Goal: Task Accomplishment & Management: Manage account settings

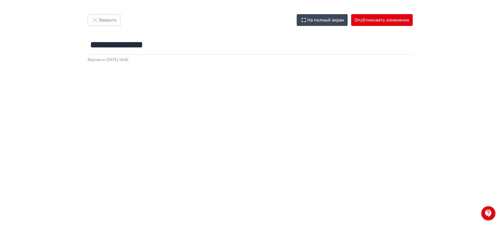
click at [281, 73] on div at bounding box center [250, 195] width 500 height 265
click at [107, 14] on button "Закрыть" at bounding box center [104, 20] width 33 height 12
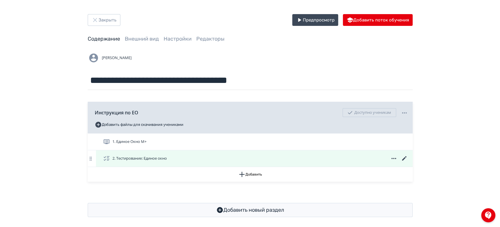
click at [400, 158] on span at bounding box center [394, 158] width 28 height 7
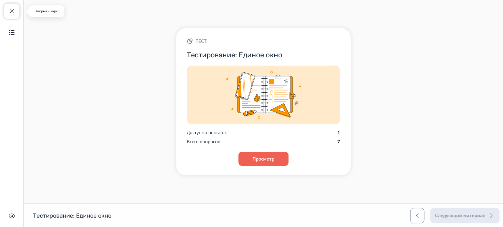
click at [15, 14] on span "button" at bounding box center [11, 11] width 7 height 7
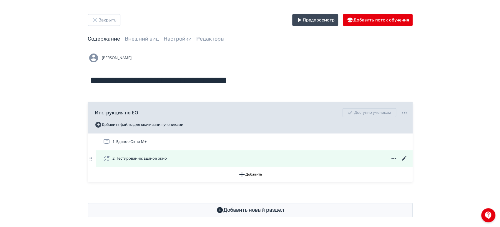
click at [404, 159] on icon at bounding box center [404, 158] width 4 height 4
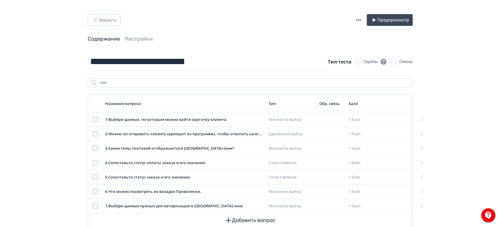
click at [358, 18] on icon "button" at bounding box center [358, 19] width 7 height 7
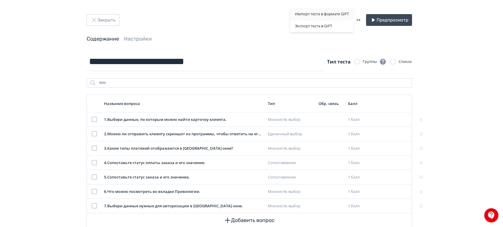
click at [320, 15] on div "Импорт теста в формате GIFT" at bounding box center [321, 14] width 63 height 12
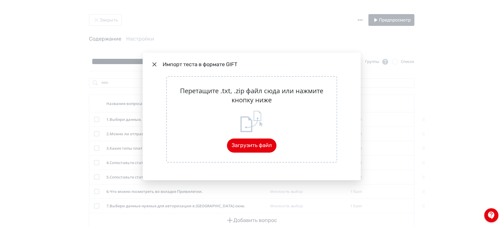
click at [271, 42] on div "Импорт теста в формате GIFT Перетащите .txt, .zip файл сюда или нажмите кнопку …" at bounding box center [251, 113] width 503 height 227
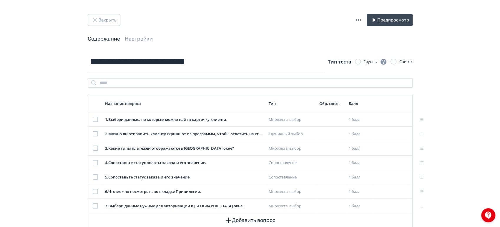
click at [358, 20] on icon "button" at bounding box center [358, 19] width 7 height 7
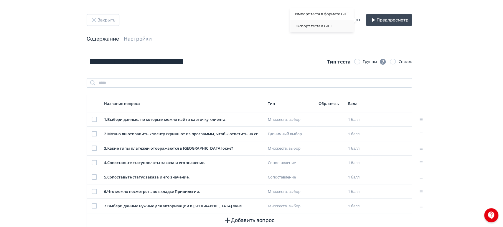
click at [323, 26] on div "Экспорт теста в GIFT" at bounding box center [321, 26] width 63 height 12
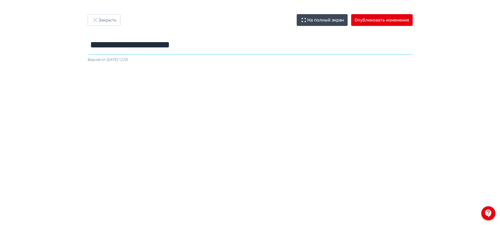
drag, startPoint x: 98, startPoint y: 47, endPoint x: 83, endPoint y: 47, distance: 14.4
click at [83, 47] on div "**********" at bounding box center [250, 38] width 353 height 49
type input "**********"
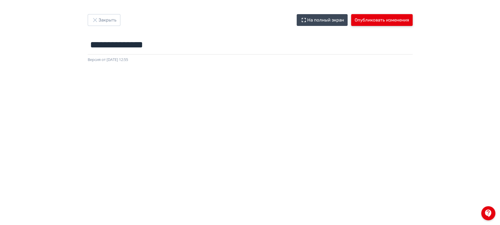
click at [384, 19] on button "Опубликовать изменения" at bounding box center [382, 20] width 62 height 12
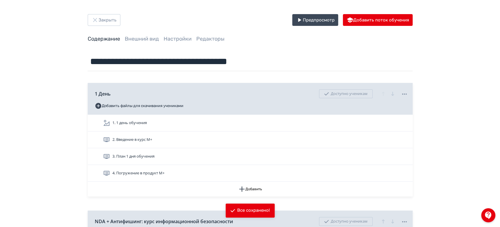
scroll to position [4074, 0]
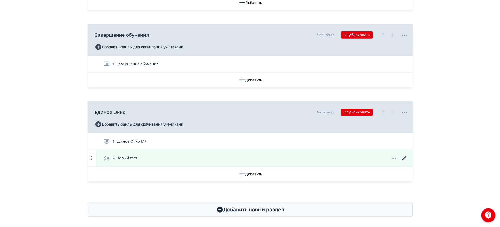
click at [406, 155] on icon at bounding box center [404, 158] width 7 height 7
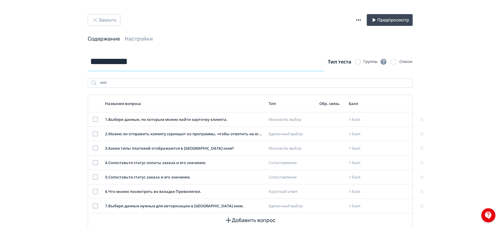
drag, startPoint x: 168, startPoint y: 67, endPoint x: 77, endPoint y: 67, distance: 90.1
click at [77, 67] on div "**********" at bounding box center [250, 140] width 353 height 176
drag, startPoint x: 211, startPoint y: 60, endPoint x: 159, endPoint y: 60, distance: 51.8
click at [159, 60] on input "**********" at bounding box center [206, 61] width 237 height 19
type input "**********"
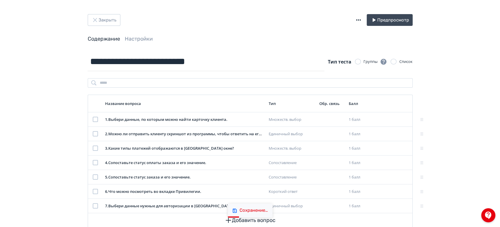
click at [244, 24] on div "Закрыть Предпросмотр" at bounding box center [250, 20] width 325 height 12
click at [103, 16] on button "Закрыть" at bounding box center [104, 20] width 33 height 12
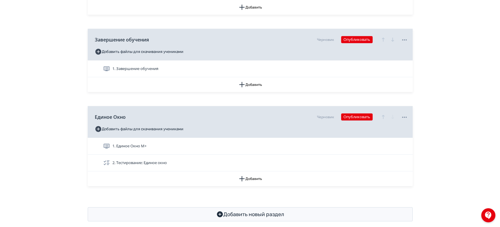
scroll to position [4074, 0]
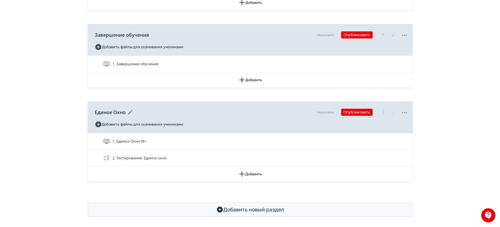
click at [382, 109] on icon "button" at bounding box center [383, 112] width 7 height 7
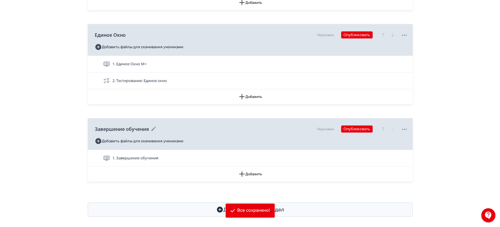
scroll to position [4008, 0]
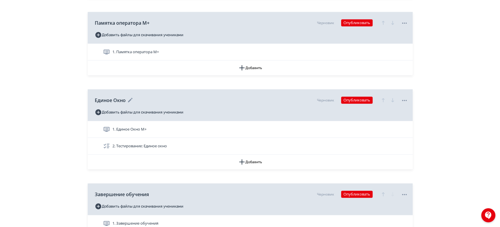
click at [384, 98] on icon "button" at bounding box center [383, 100] width 3 height 4
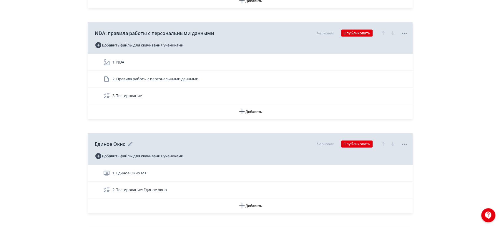
scroll to position [3833, 0]
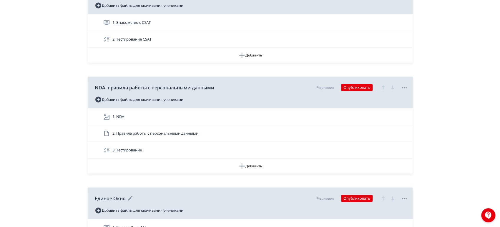
click at [385, 195] on icon "button" at bounding box center [383, 198] width 7 height 7
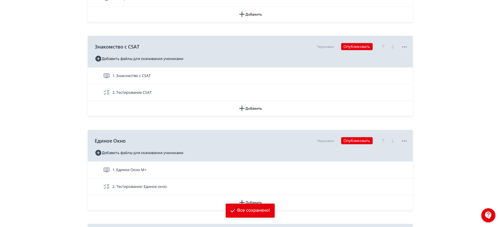
scroll to position [3767, 0]
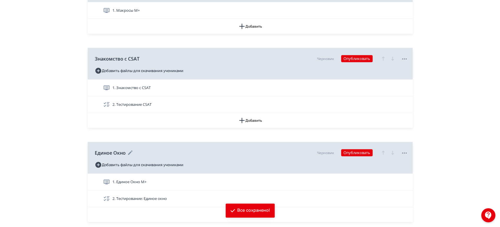
click at [384, 150] on icon "button" at bounding box center [383, 153] width 7 height 7
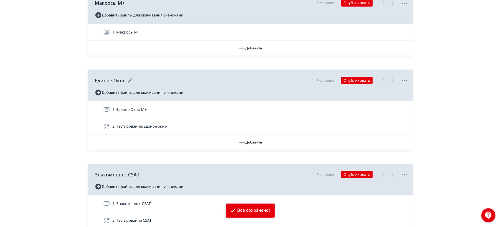
scroll to position [3734, 0]
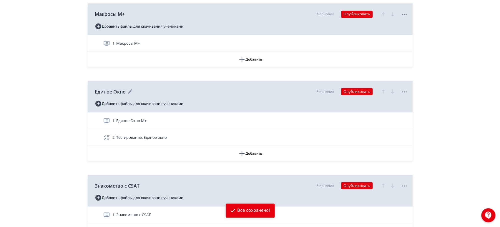
click at [384, 90] on icon "button" at bounding box center [383, 91] width 7 height 7
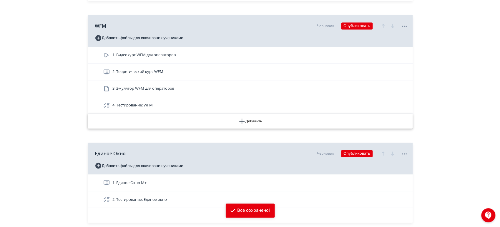
scroll to position [3591, 0]
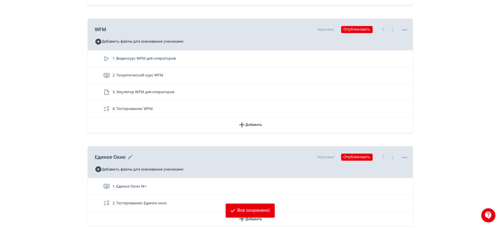
click at [384, 154] on icon "button" at bounding box center [383, 157] width 7 height 7
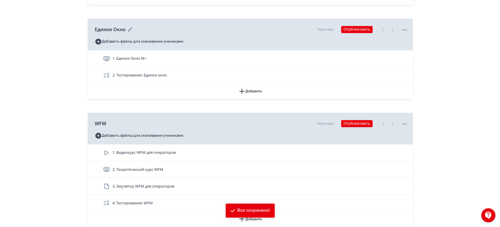
scroll to position [3559, 0]
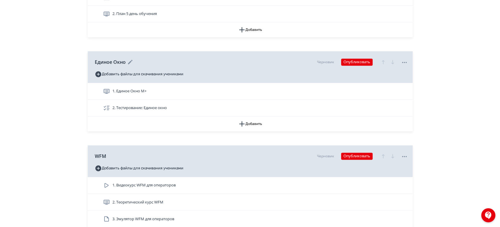
click at [383, 60] on icon "button" at bounding box center [383, 62] width 3 height 4
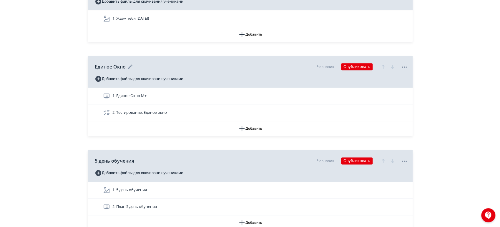
scroll to position [3399, 0]
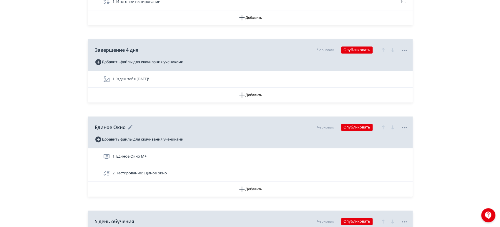
click at [383, 124] on icon "button" at bounding box center [383, 127] width 7 height 7
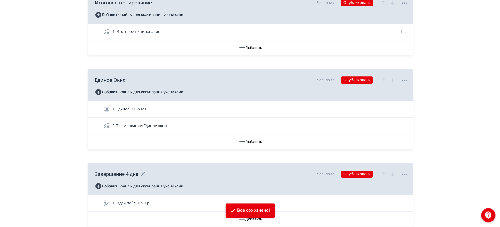
scroll to position [3334, 0]
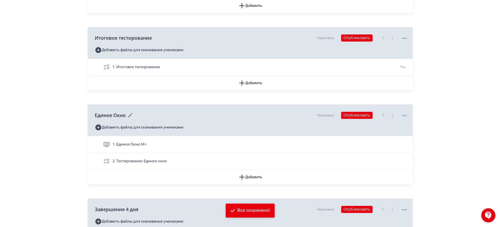
click at [384, 112] on icon "button" at bounding box center [383, 115] width 7 height 7
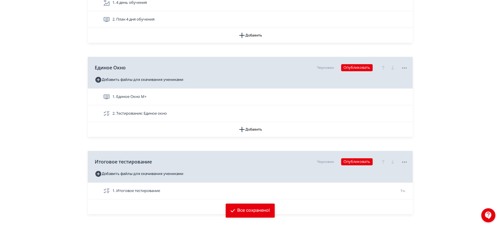
scroll to position [3268, 0]
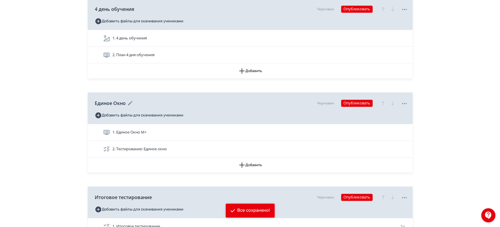
click at [381, 100] on icon "button" at bounding box center [383, 103] width 7 height 7
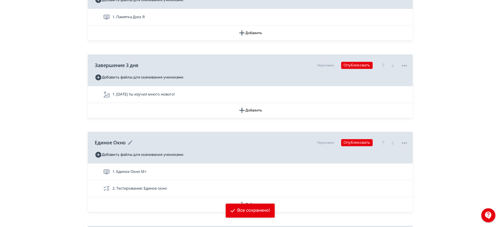
scroll to position [3108, 0]
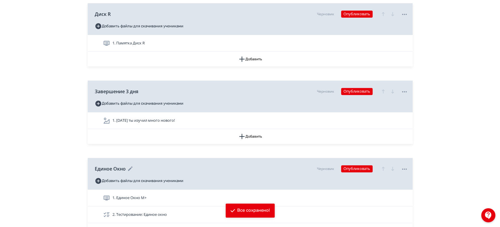
click at [382, 166] on icon "button" at bounding box center [383, 169] width 7 height 7
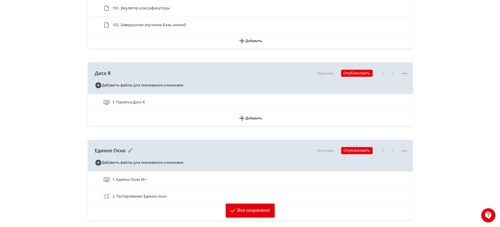
scroll to position [3043, 0]
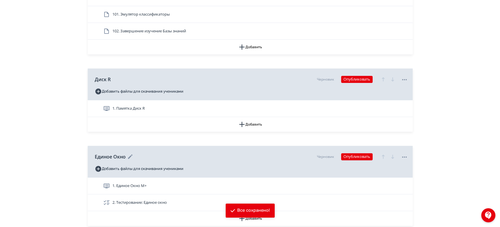
click at [384, 155] on icon "button" at bounding box center [383, 156] width 7 height 7
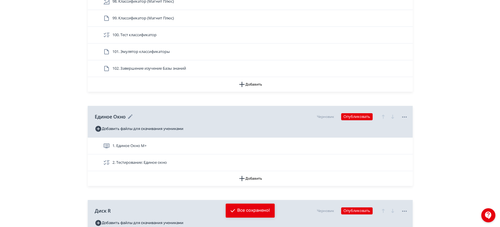
scroll to position [2977, 0]
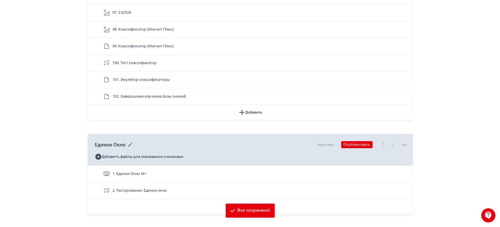
click at [384, 143] on icon "button" at bounding box center [383, 145] width 3 height 4
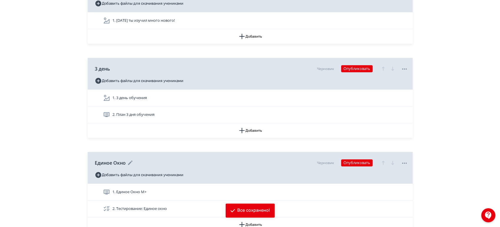
scroll to position [1175, 0]
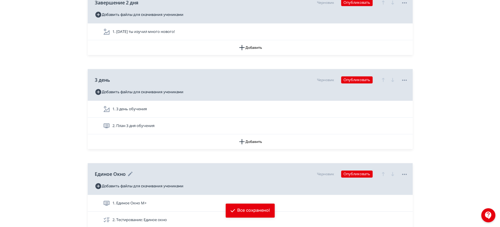
click at [384, 171] on icon "button" at bounding box center [383, 174] width 7 height 7
click at [382, 80] on icon "button" at bounding box center [383, 80] width 7 height 7
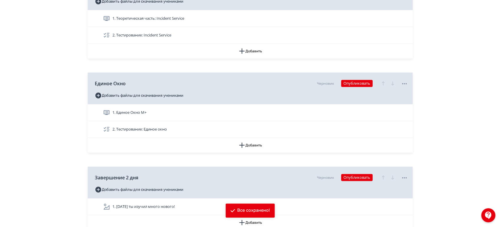
scroll to position [1097, 0]
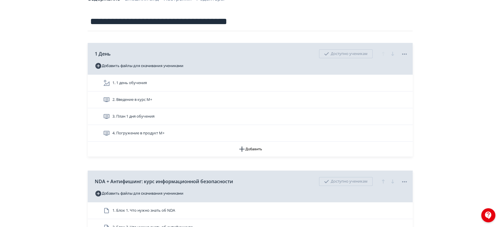
scroll to position [0, 0]
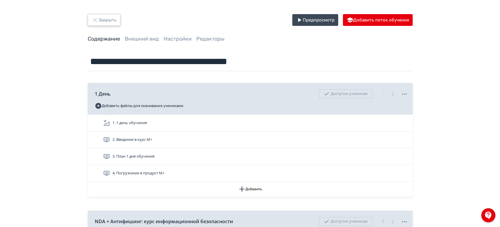
click at [110, 22] on button "Закрыть" at bounding box center [104, 20] width 33 height 12
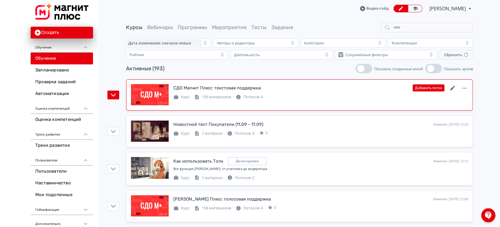
click at [450, 87] on icon at bounding box center [453, 88] width 7 height 7
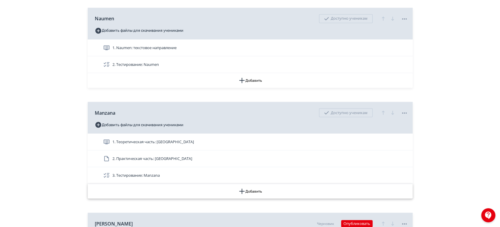
scroll to position [785, 0]
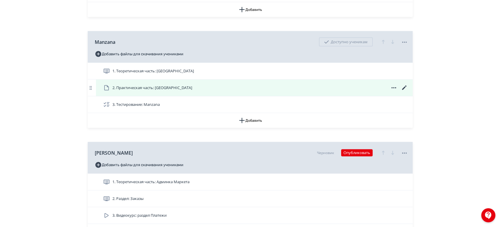
click at [395, 87] on icon at bounding box center [394, 88] width 7 height 7
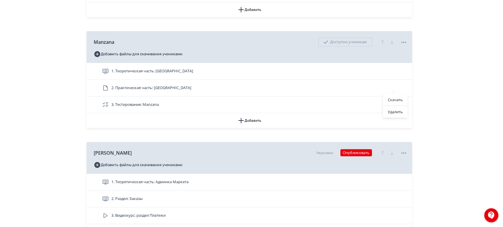
click at [432, 89] on div "Скачать Удалить" at bounding box center [251, 113] width 503 height 227
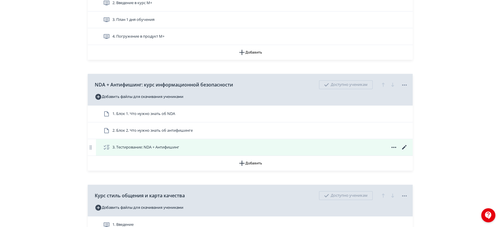
scroll to position [98, 0]
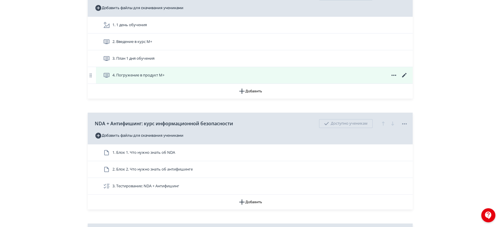
click at [404, 74] on icon at bounding box center [404, 75] width 7 height 7
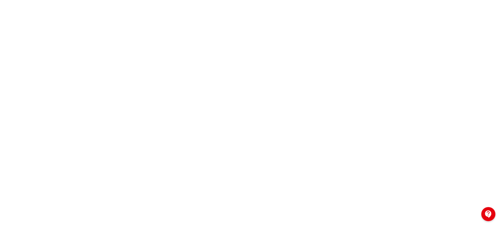
scroll to position [16, 0]
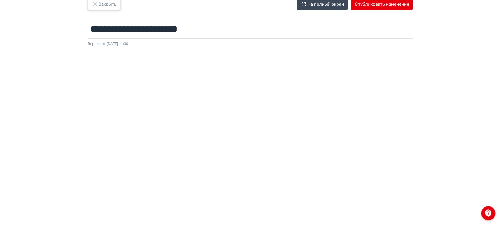
drag, startPoint x: 99, startPoint y: 7, endPoint x: 105, endPoint y: 15, distance: 10.1
click at [99, 7] on button "Закрыть" at bounding box center [104, 4] width 33 height 12
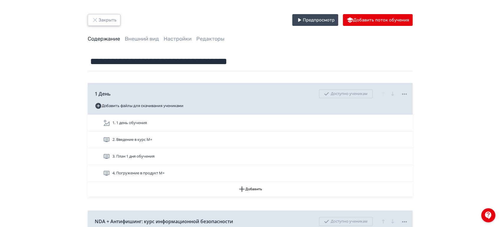
click at [110, 22] on button "Закрыть" at bounding box center [104, 20] width 33 height 12
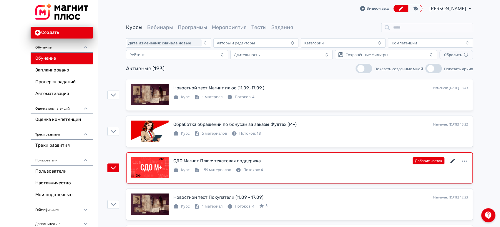
click at [452, 162] on icon at bounding box center [453, 161] width 4 height 4
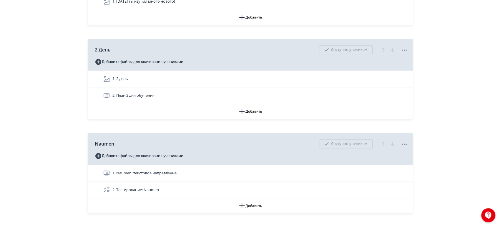
scroll to position [785, 0]
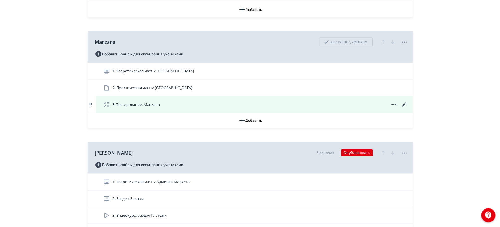
click at [404, 104] on icon at bounding box center [404, 105] width 4 height 4
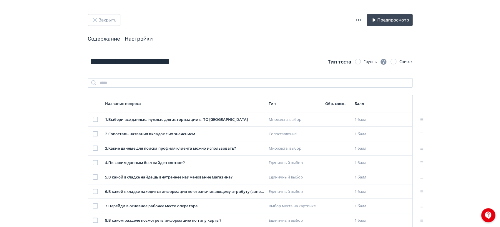
click at [134, 39] on link "Настройки" at bounding box center [139, 39] width 28 height 6
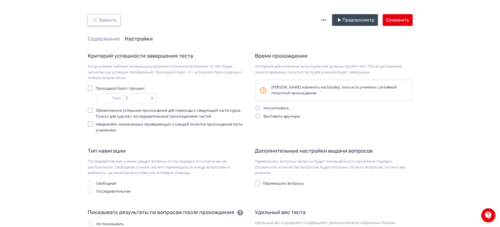
click at [120, 20] on button "Закрыть" at bounding box center [104, 20] width 33 height 12
